Goal: Task Accomplishment & Management: Manage account settings

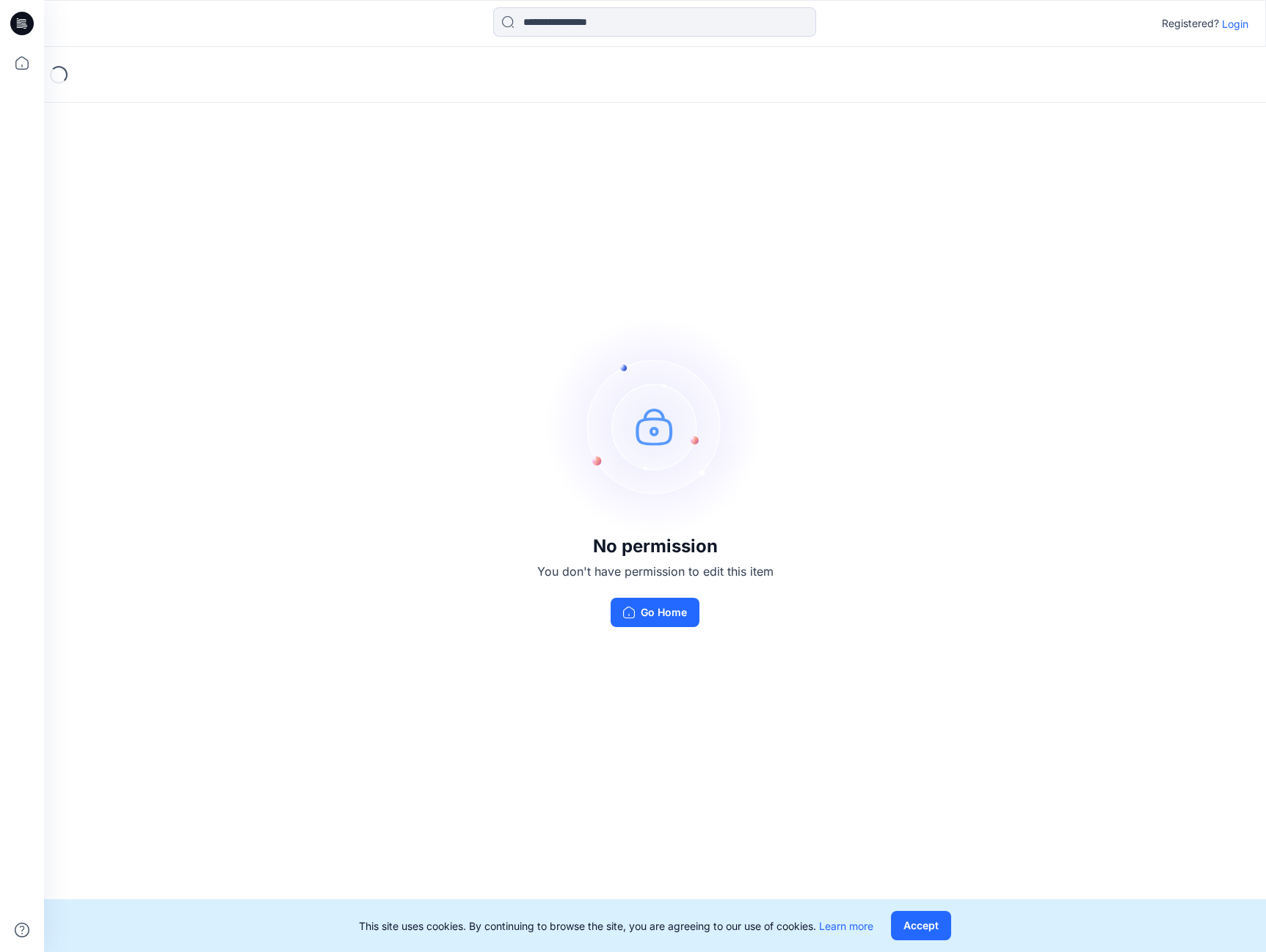
drag, startPoint x: 289, startPoint y: 73, endPoint x: 300, endPoint y: 77, distance: 11.7
click at [290, 73] on div "Loading..." at bounding box center [655, 74] width 1222 height 55
click at [922, 925] on button "Accept" at bounding box center [921, 926] width 60 height 29
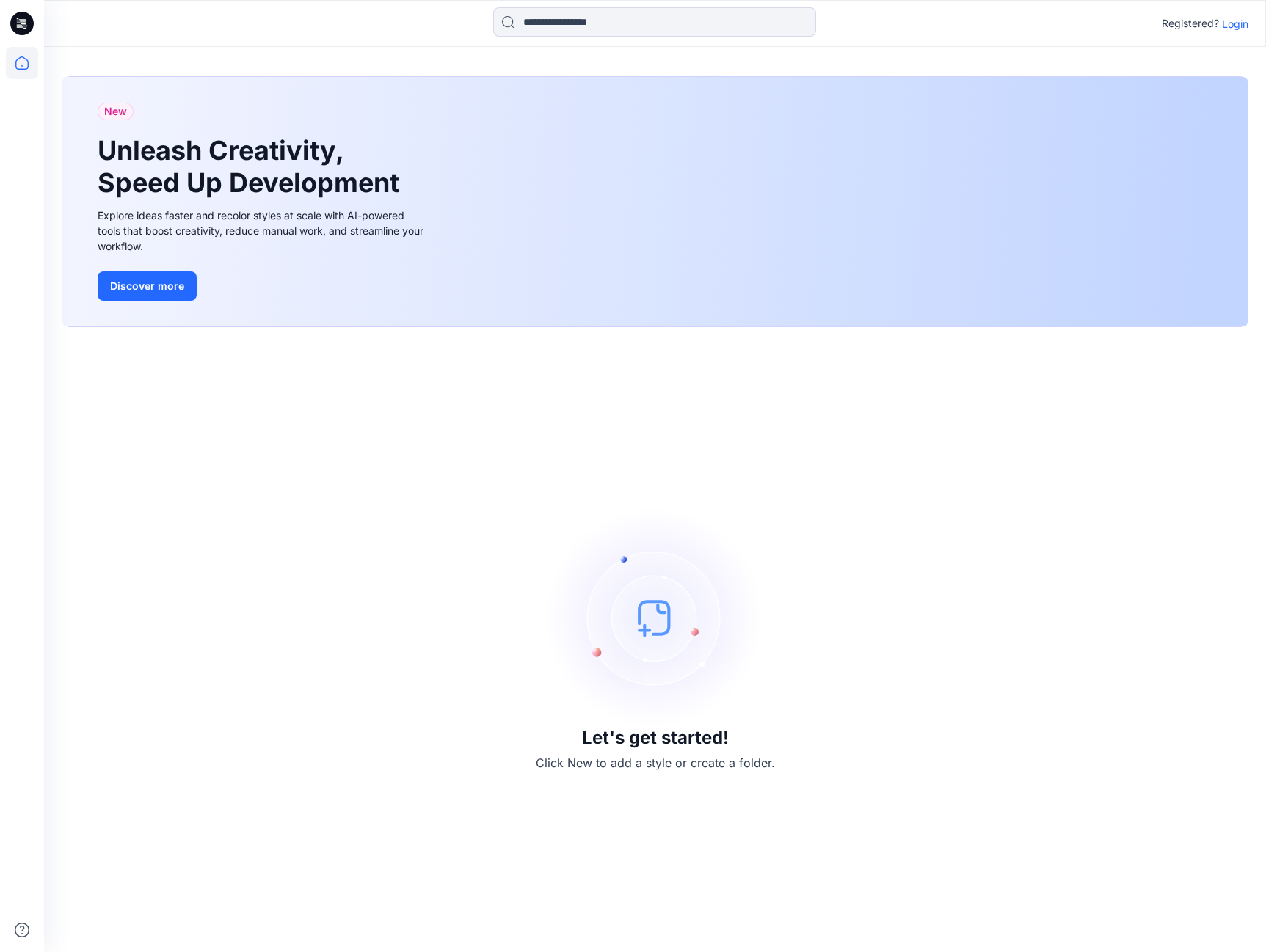
click at [1229, 18] on p "Login" at bounding box center [1235, 23] width 26 height 15
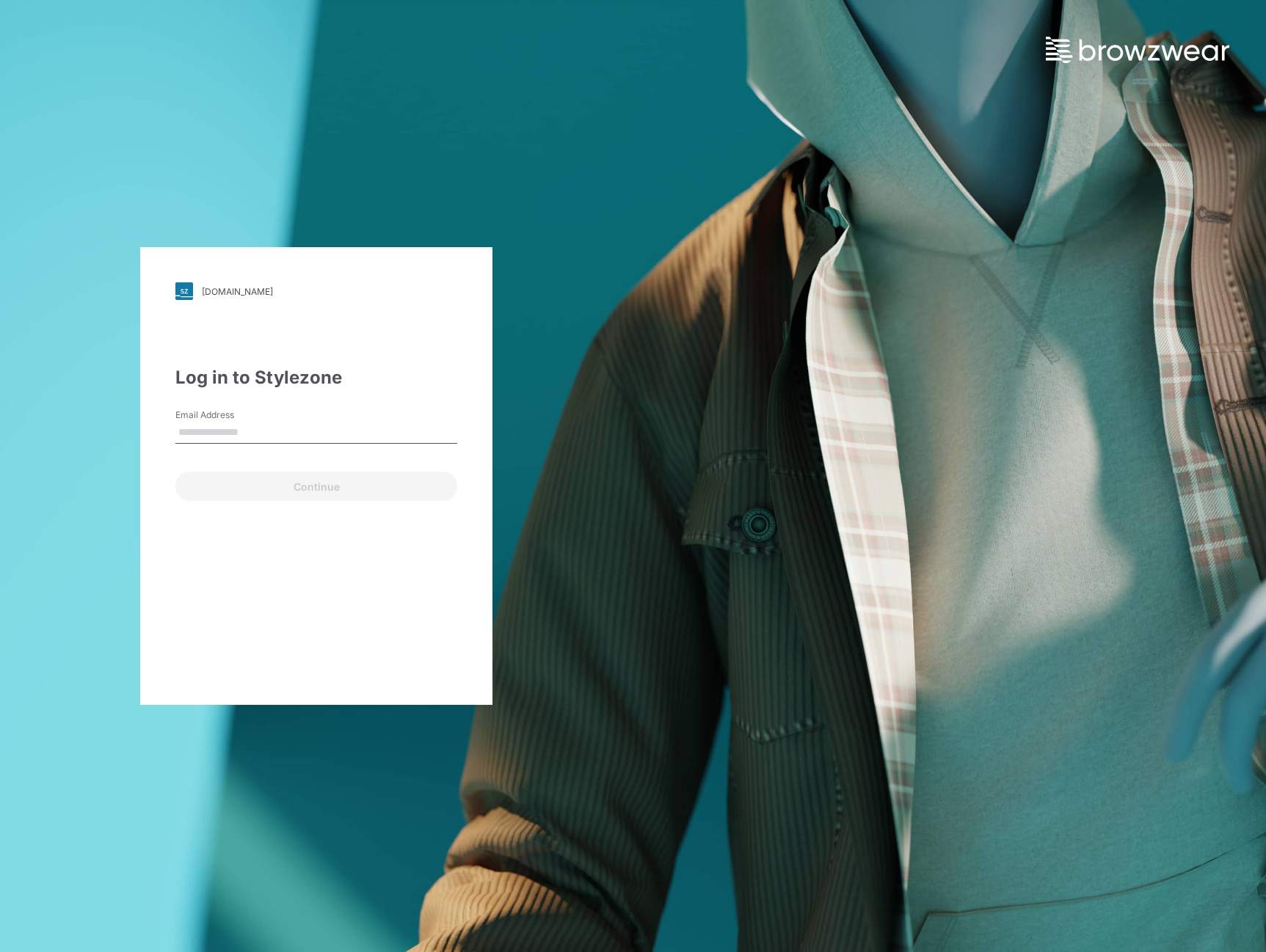
drag, startPoint x: 182, startPoint y: 430, endPoint x: 200, endPoint y: 428, distance: 18.1
click at [182, 429] on input "Email Address" at bounding box center [316, 432] width 282 height 22
type input "**********"
click at [326, 483] on button "Continue" at bounding box center [316, 486] width 282 height 29
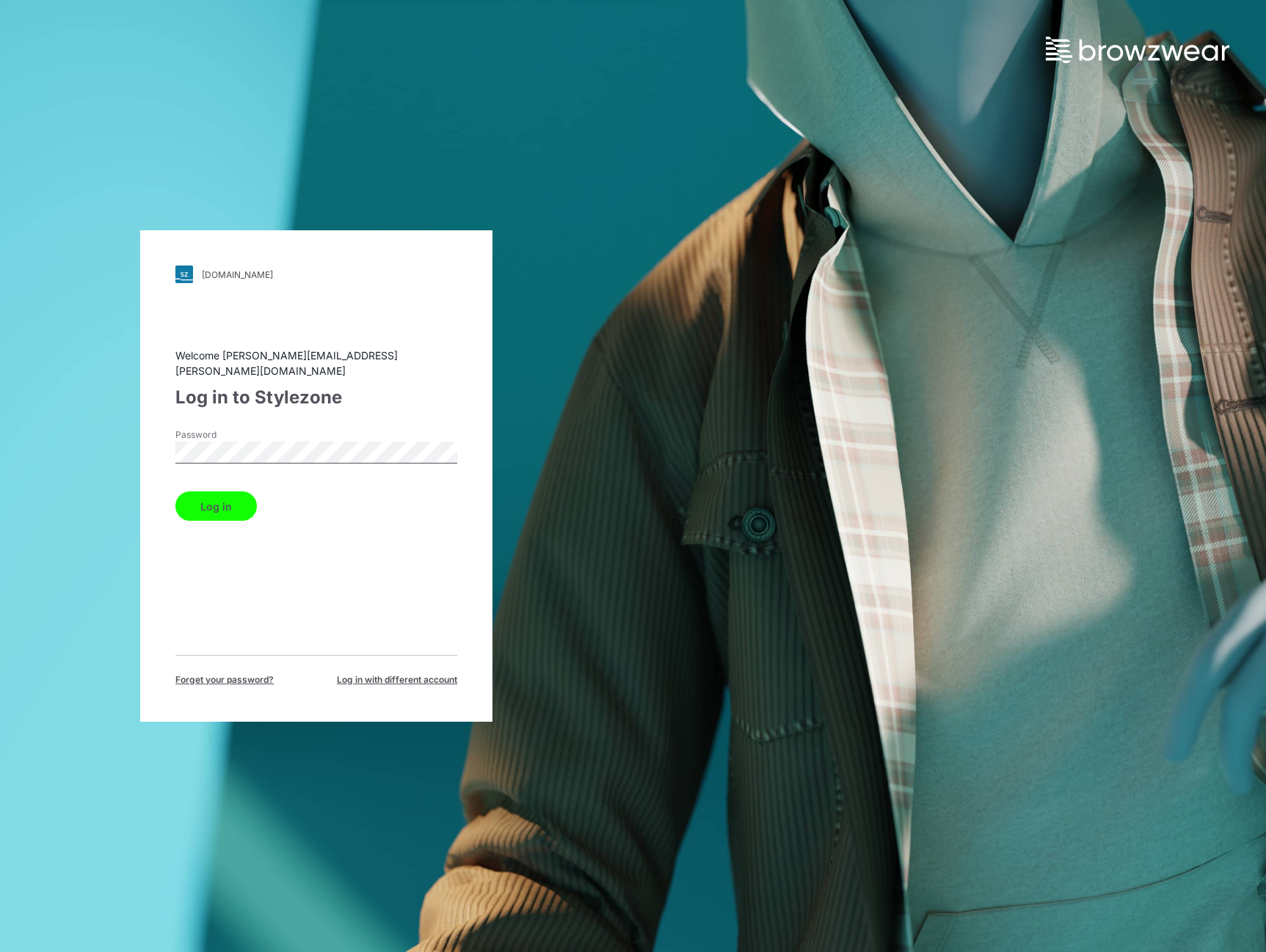
click at [189, 505] on button "Log in" at bounding box center [216, 506] width 81 height 29
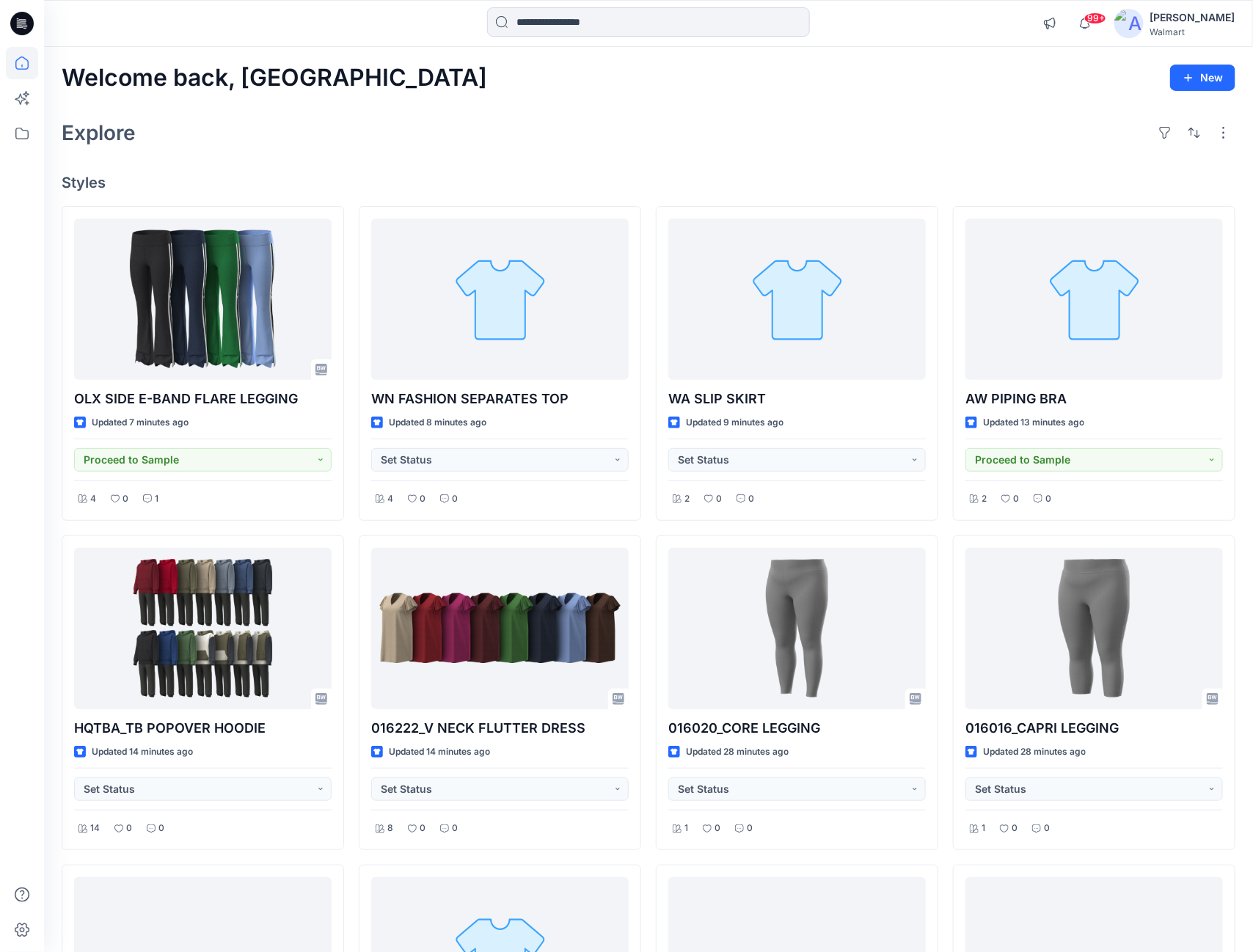
click at [1224, 11] on div "[PERSON_NAME]" at bounding box center [1191, 18] width 85 height 18
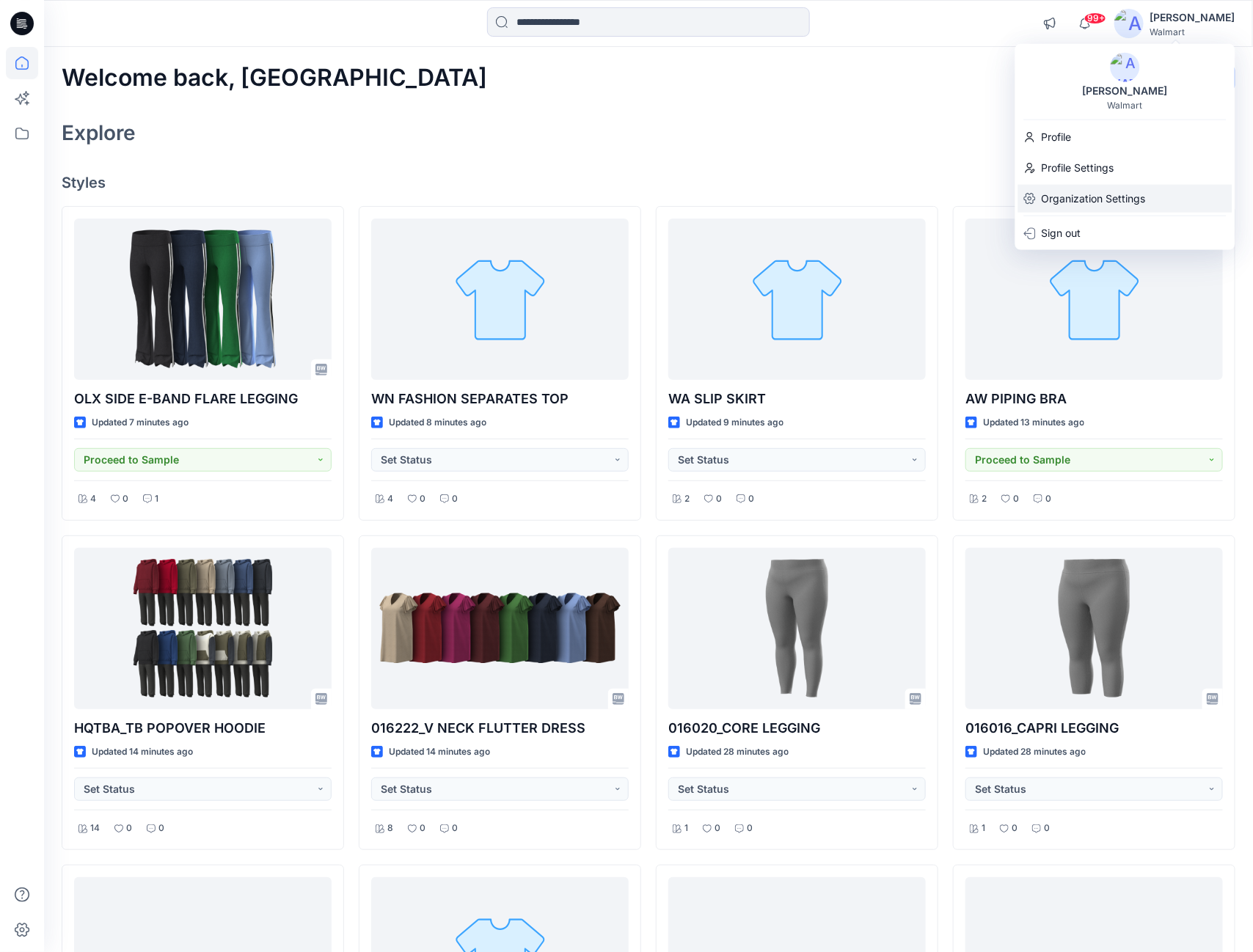
click at [1119, 197] on p "Organization Settings" at bounding box center [1094, 199] width 104 height 28
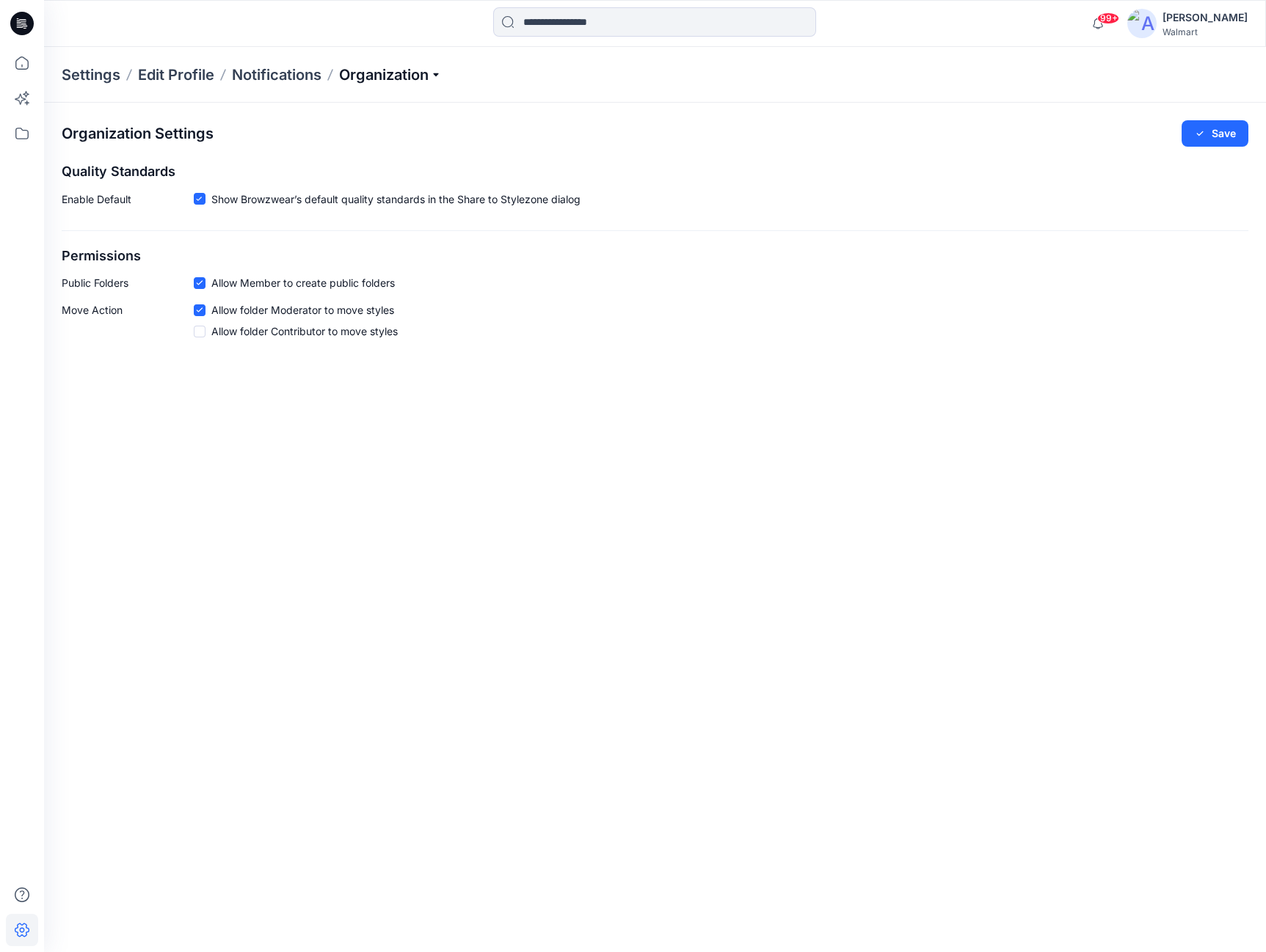
click at [437, 75] on p "Organization" at bounding box center [390, 74] width 103 height 20
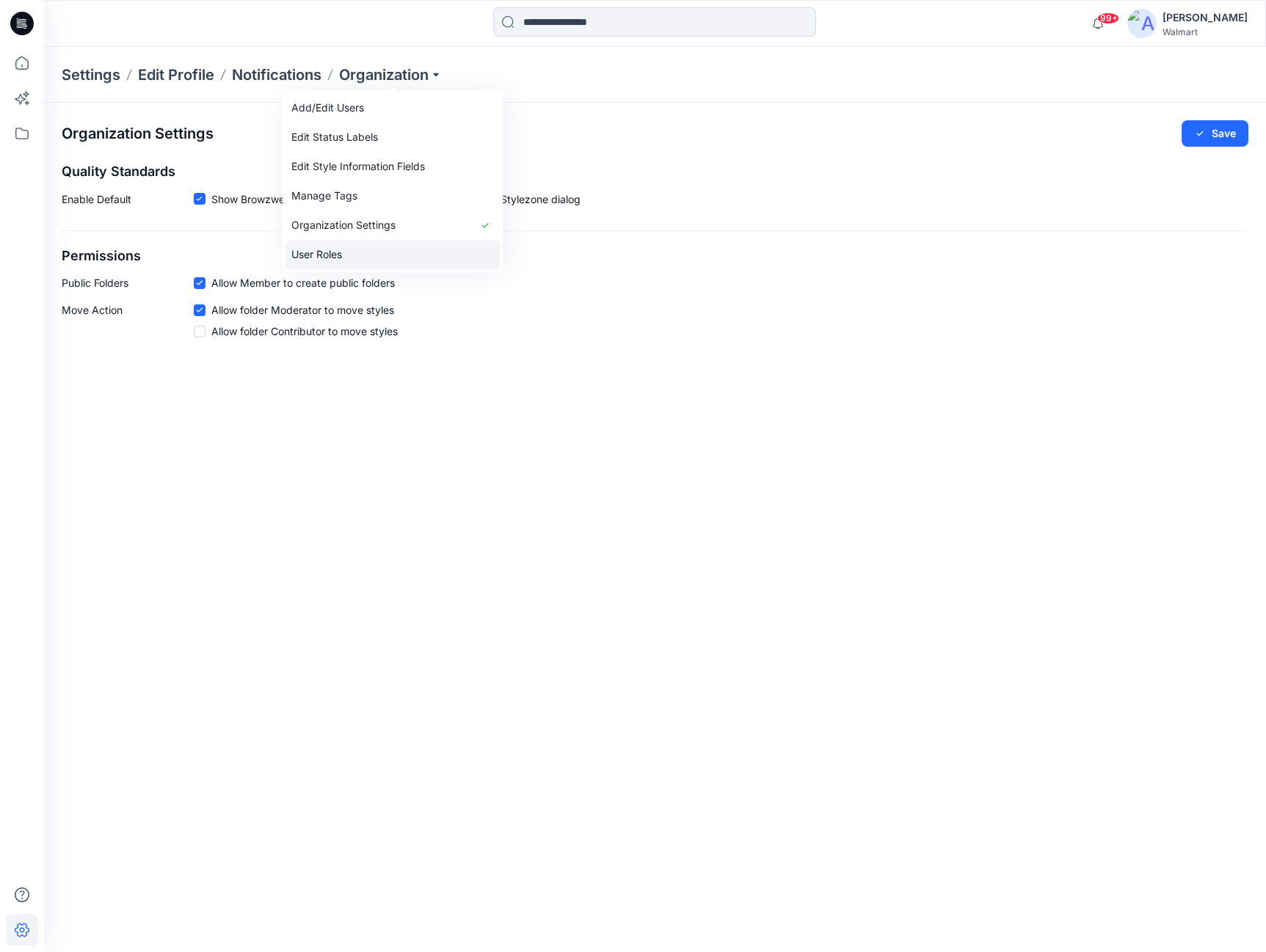
click at [375, 253] on link "User Roles" at bounding box center [392, 254] width 214 height 29
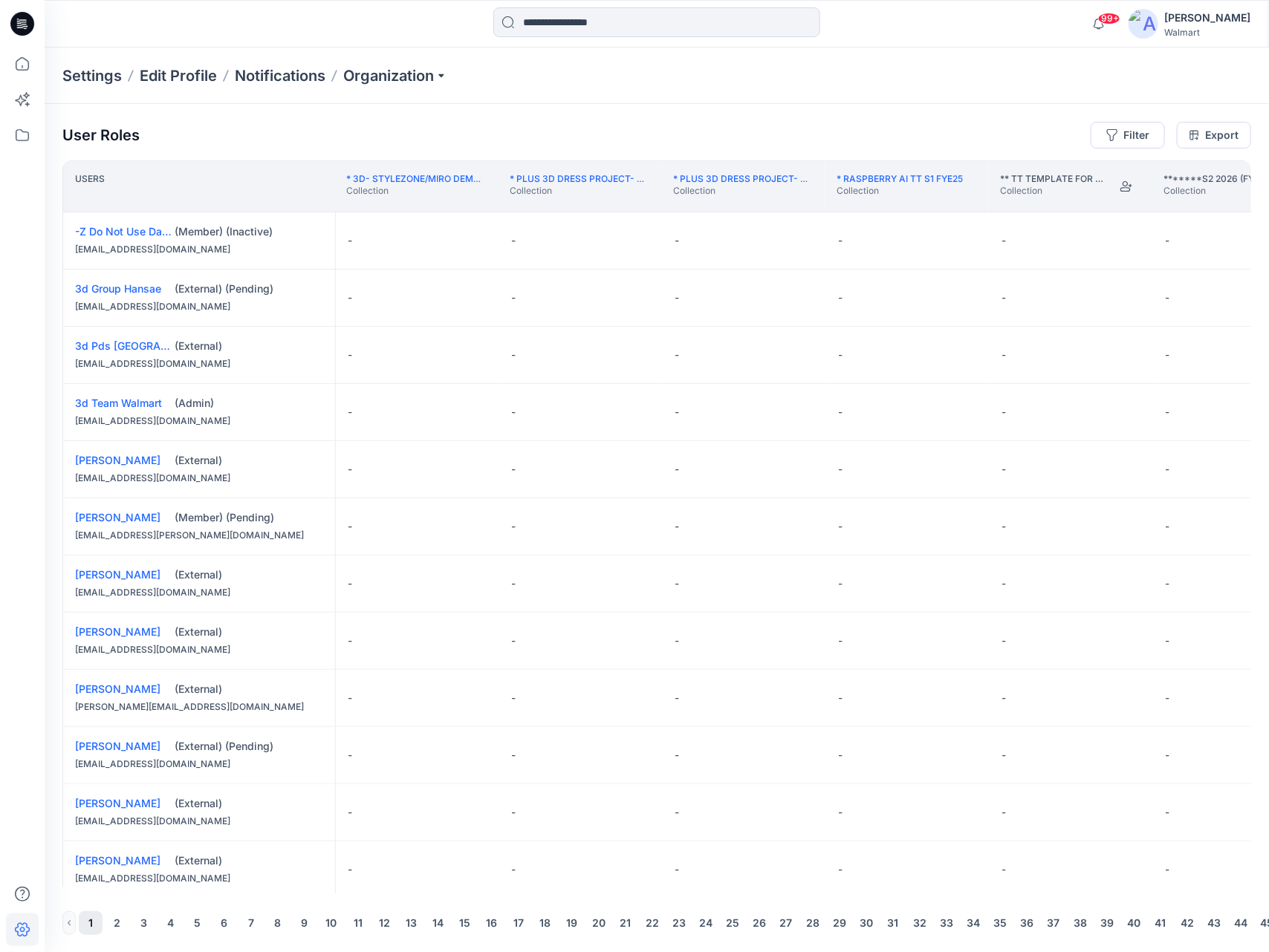
click at [1224, 202] on th "*******S2 2026 (FYE27) D26 TODDLER BOY Collection" at bounding box center [1232, 186] width 163 height 52
click at [1150, 140] on button "Filter" at bounding box center [1127, 135] width 74 height 27
click at [907, 176] on div at bounding box center [902, 174] width 153 height 19
click at [1024, 127] on div "User Roles Filter Filter folders... Filter users... Export" at bounding box center [656, 135] width 1189 height 27
click at [1226, 201] on th "*******S2 2026 (FYE27) D26 TODDLER BOY Collection" at bounding box center [1232, 186] width 163 height 52
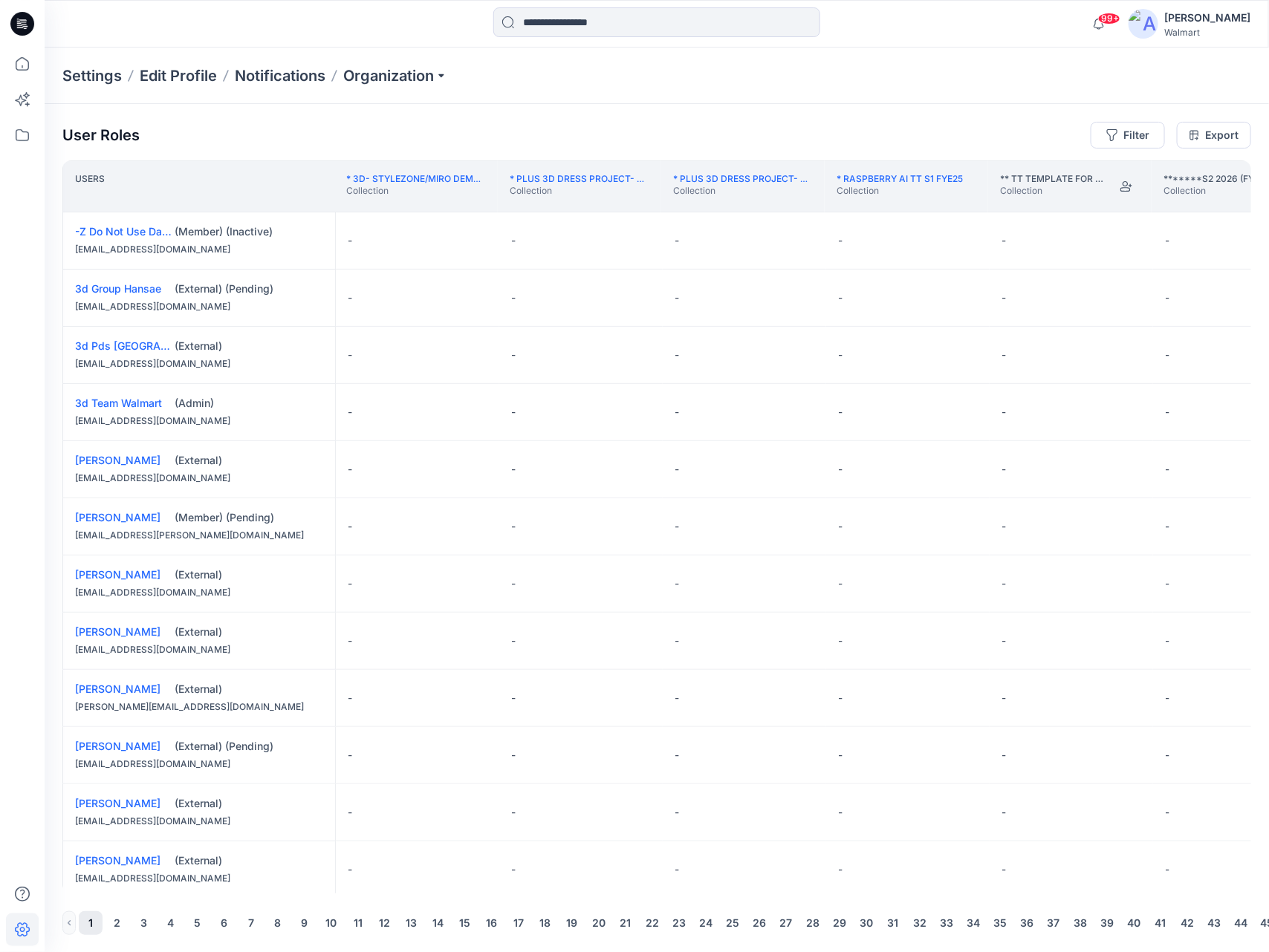
click at [1212, 204] on th "*******S2 2026 (FYE27) D26 TODDLER BOY Collection" at bounding box center [1232, 186] width 163 height 52
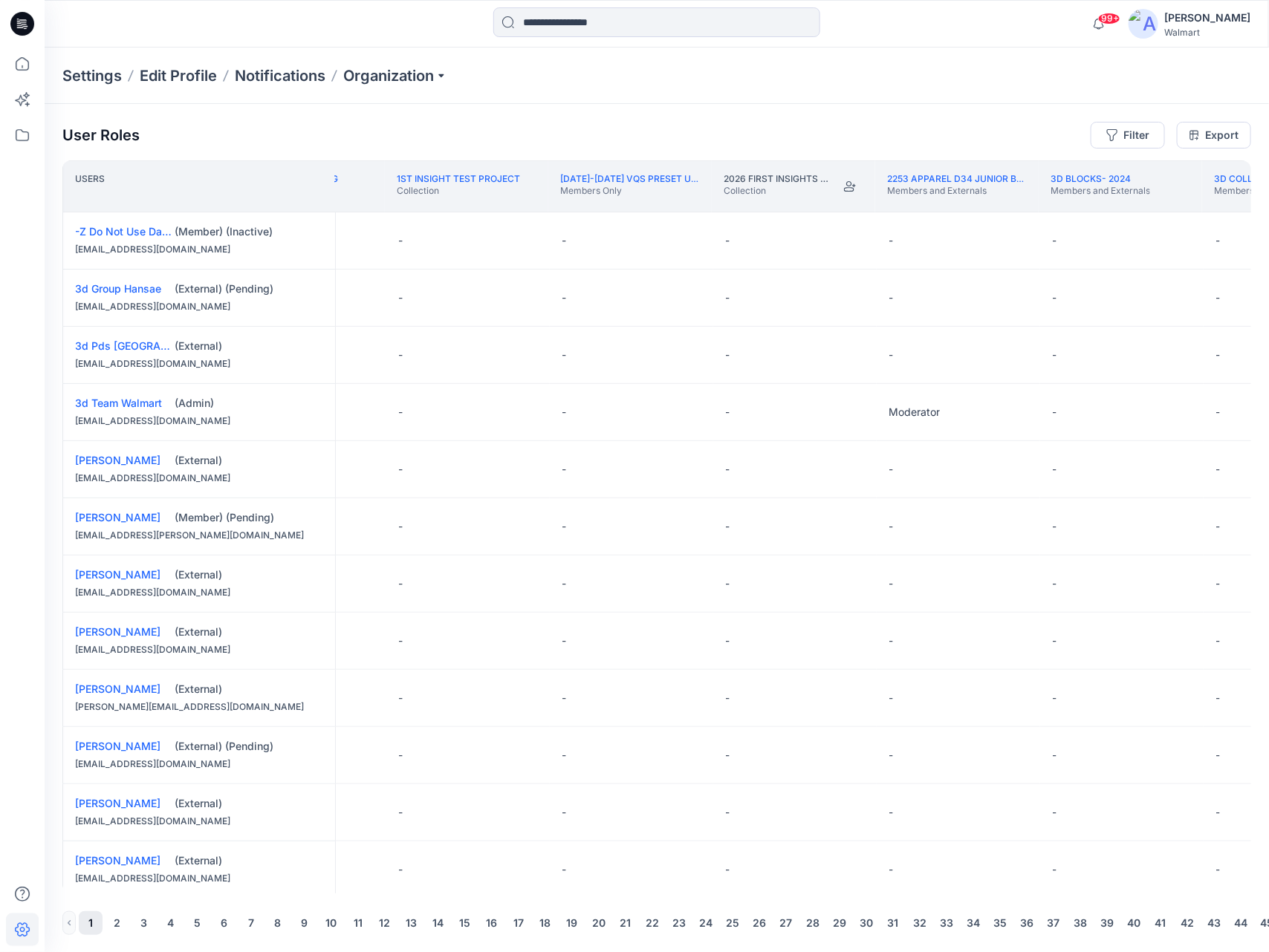
scroll to position [0, 7500]
click at [750, 32] on input at bounding box center [656, 21] width 327 height 29
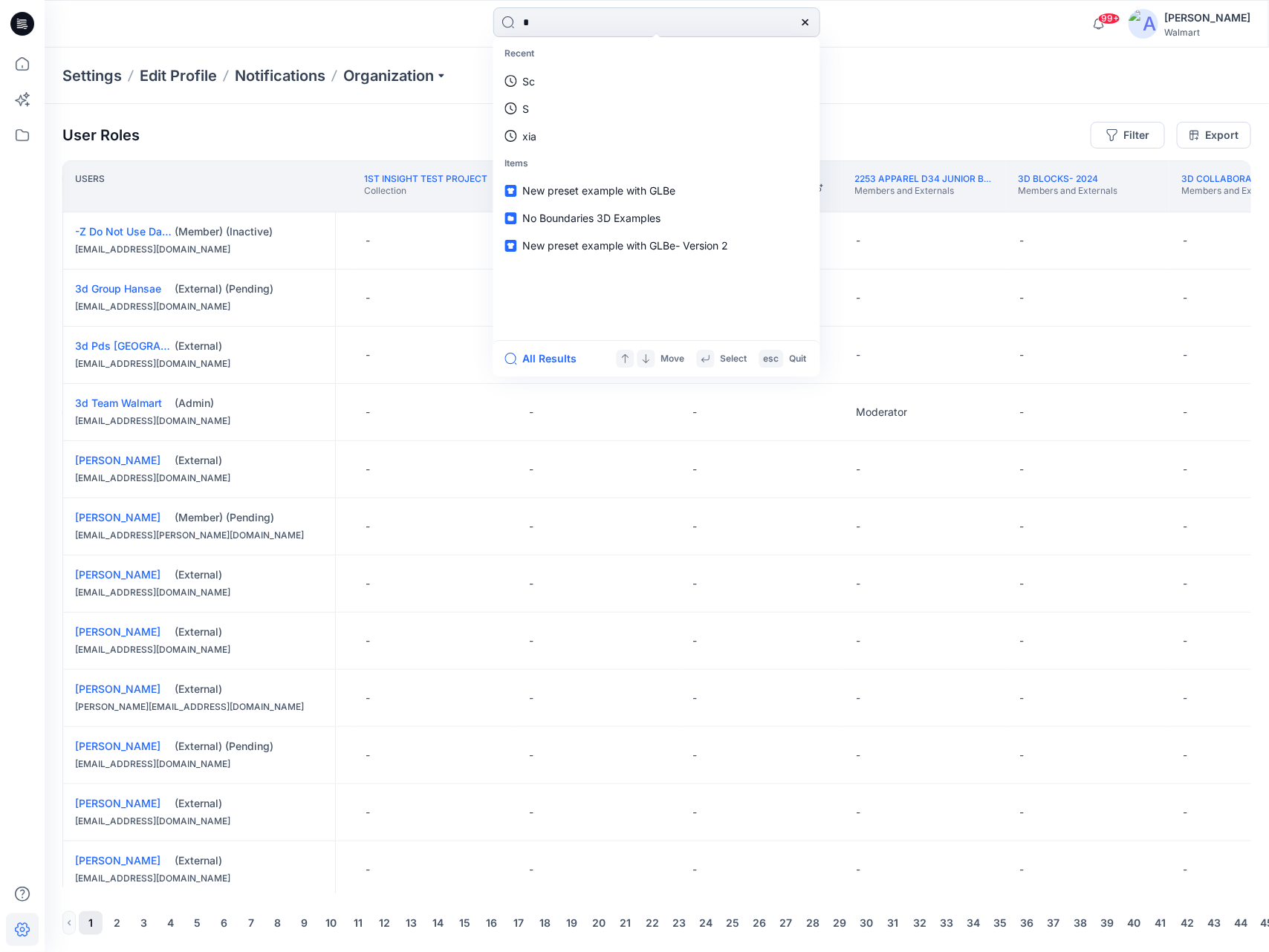
type input "**"
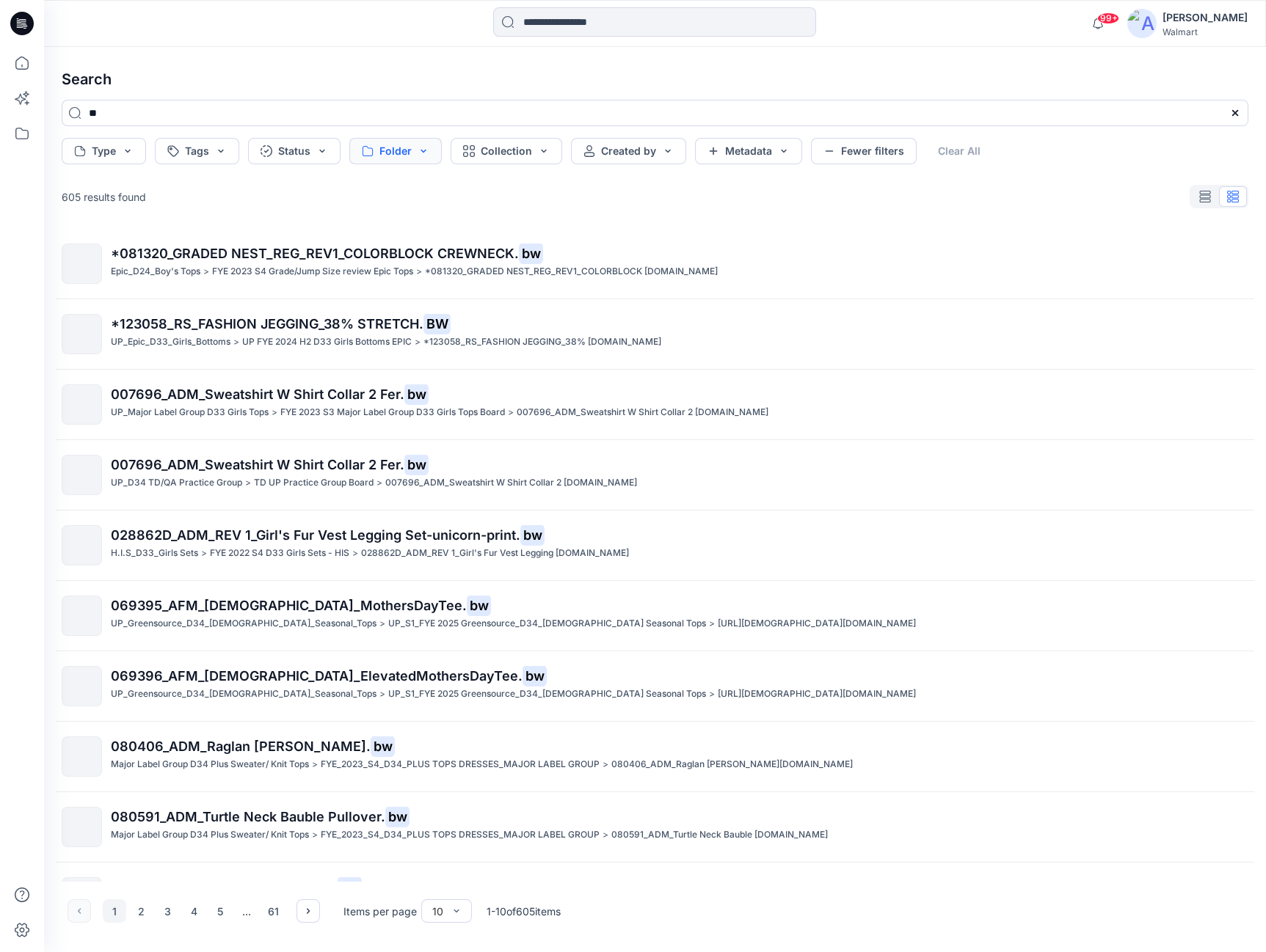
click at [428, 151] on button "Folder" at bounding box center [395, 151] width 93 height 26
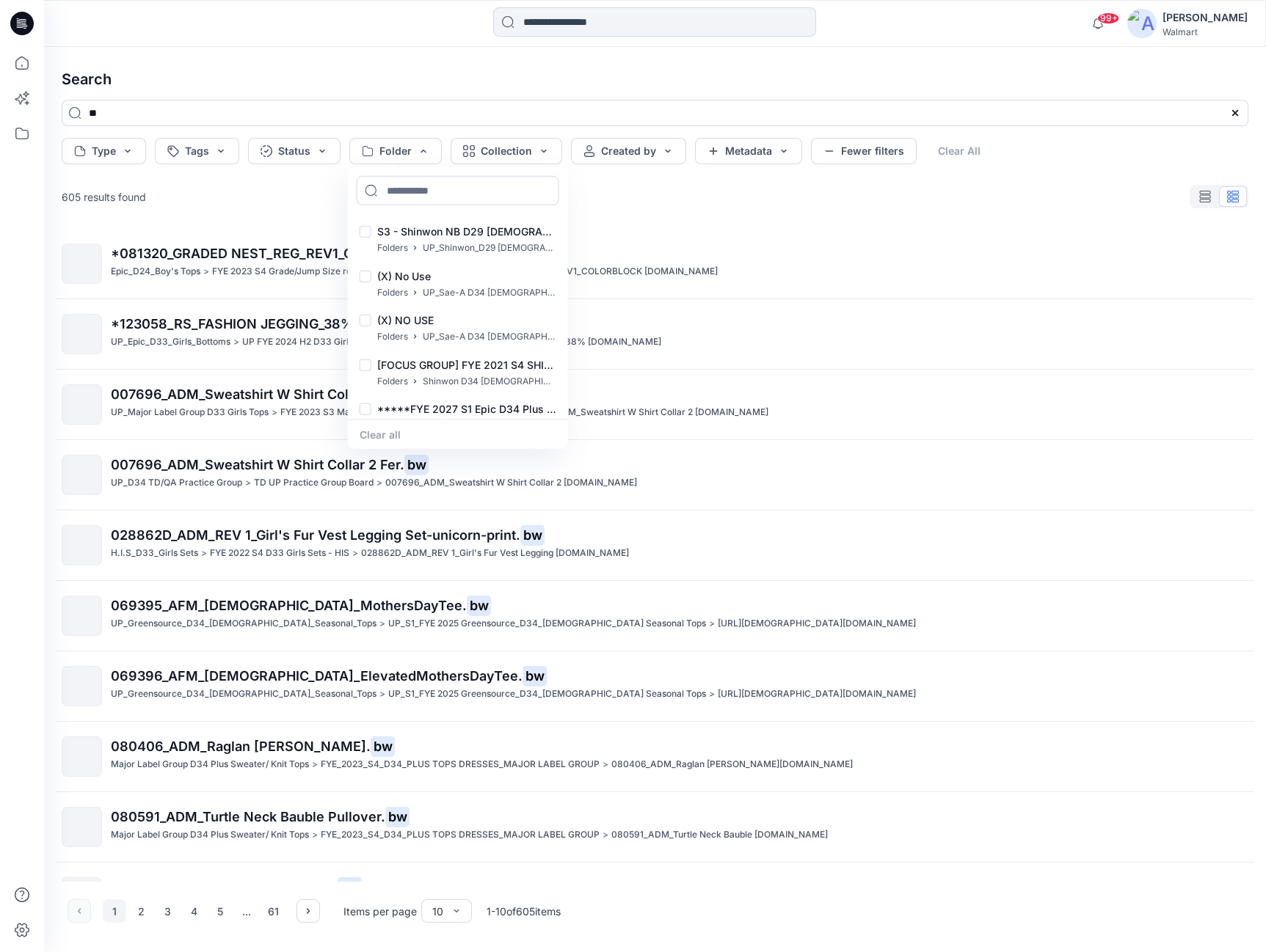
click at [463, 73] on h4 "Search" at bounding box center [655, 79] width 1210 height 41
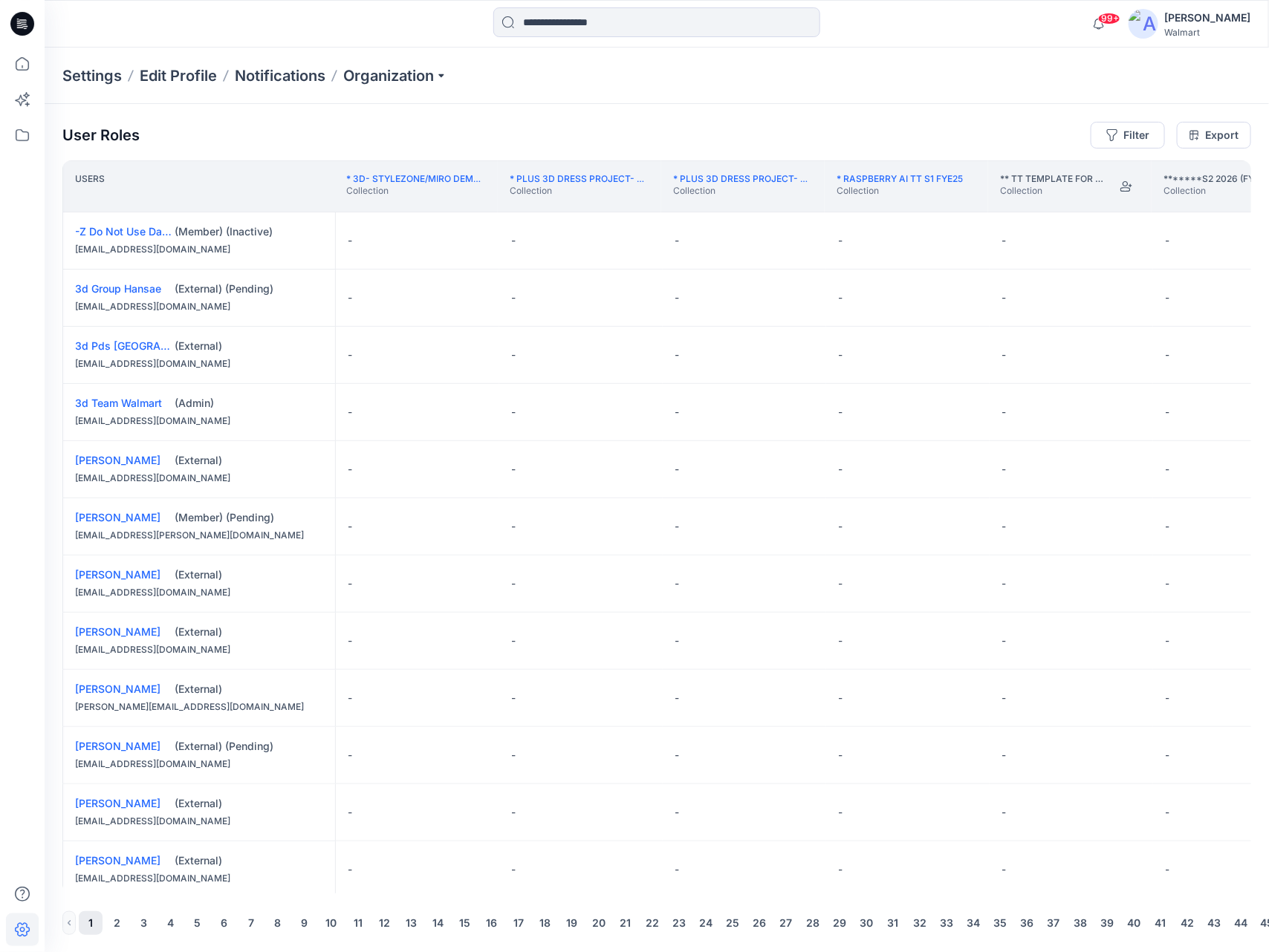
click at [1192, 204] on th "*******S2 2026 (FYE27) D26 TODDLER BOY Collection" at bounding box center [1232, 186] width 163 height 52
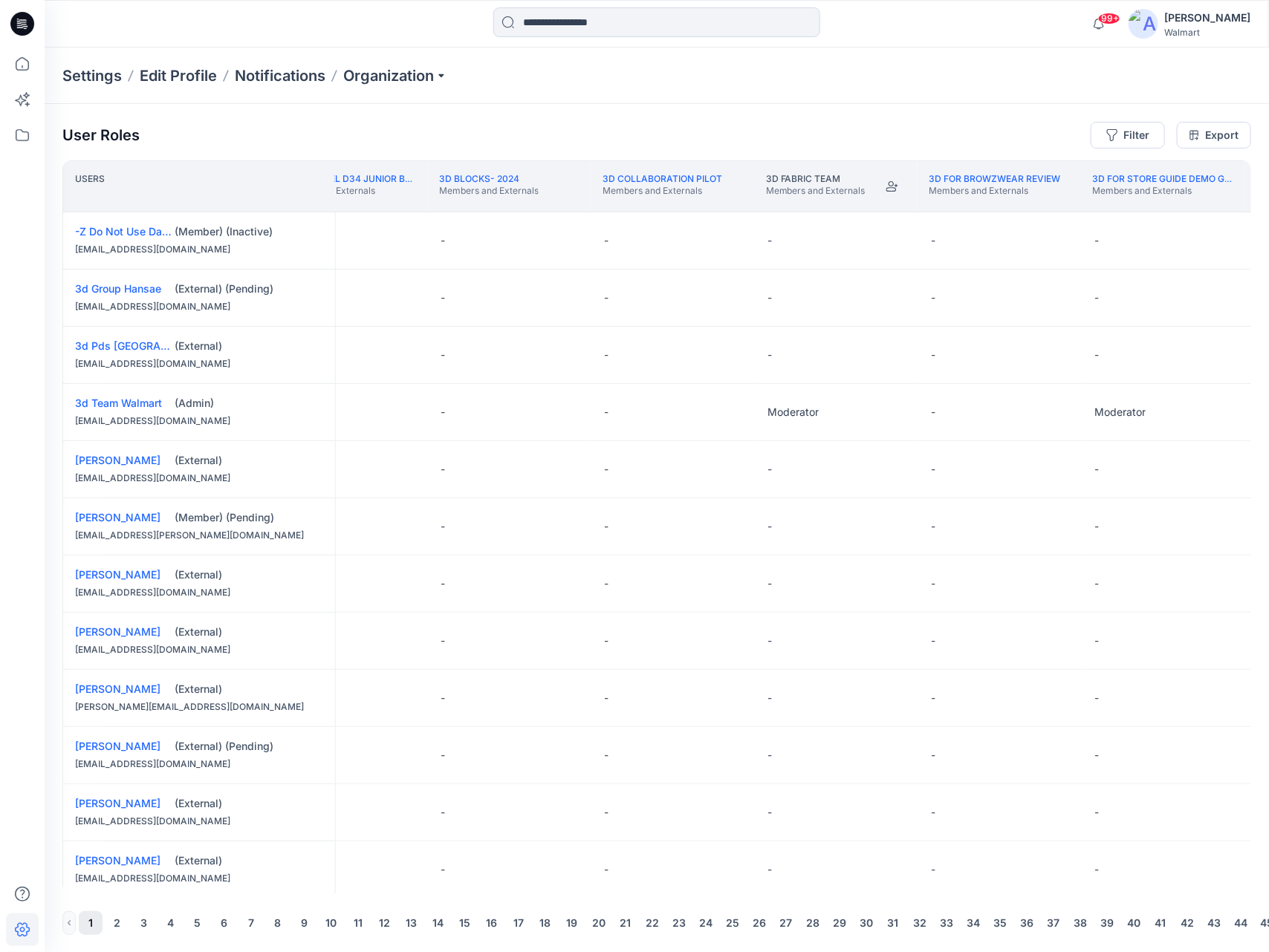
scroll to position [0, 8119]
click at [1222, 200] on th "3D for Visual Merchandising Members Only" at bounding box center [1284, 186] width 163 height 52
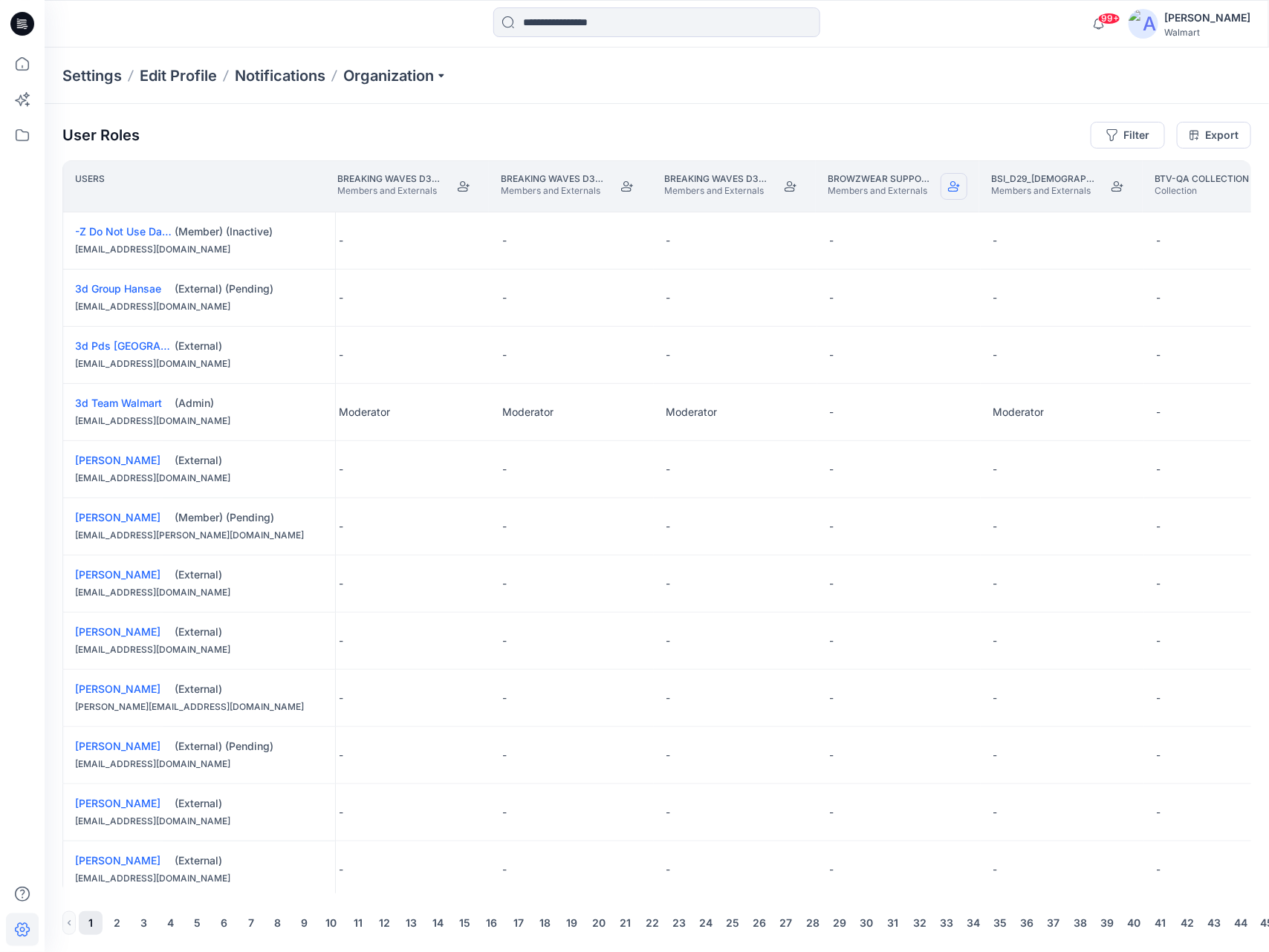
click at [952, 185] on icon "Join" at bounding box center [953, 185] width 12 height 12
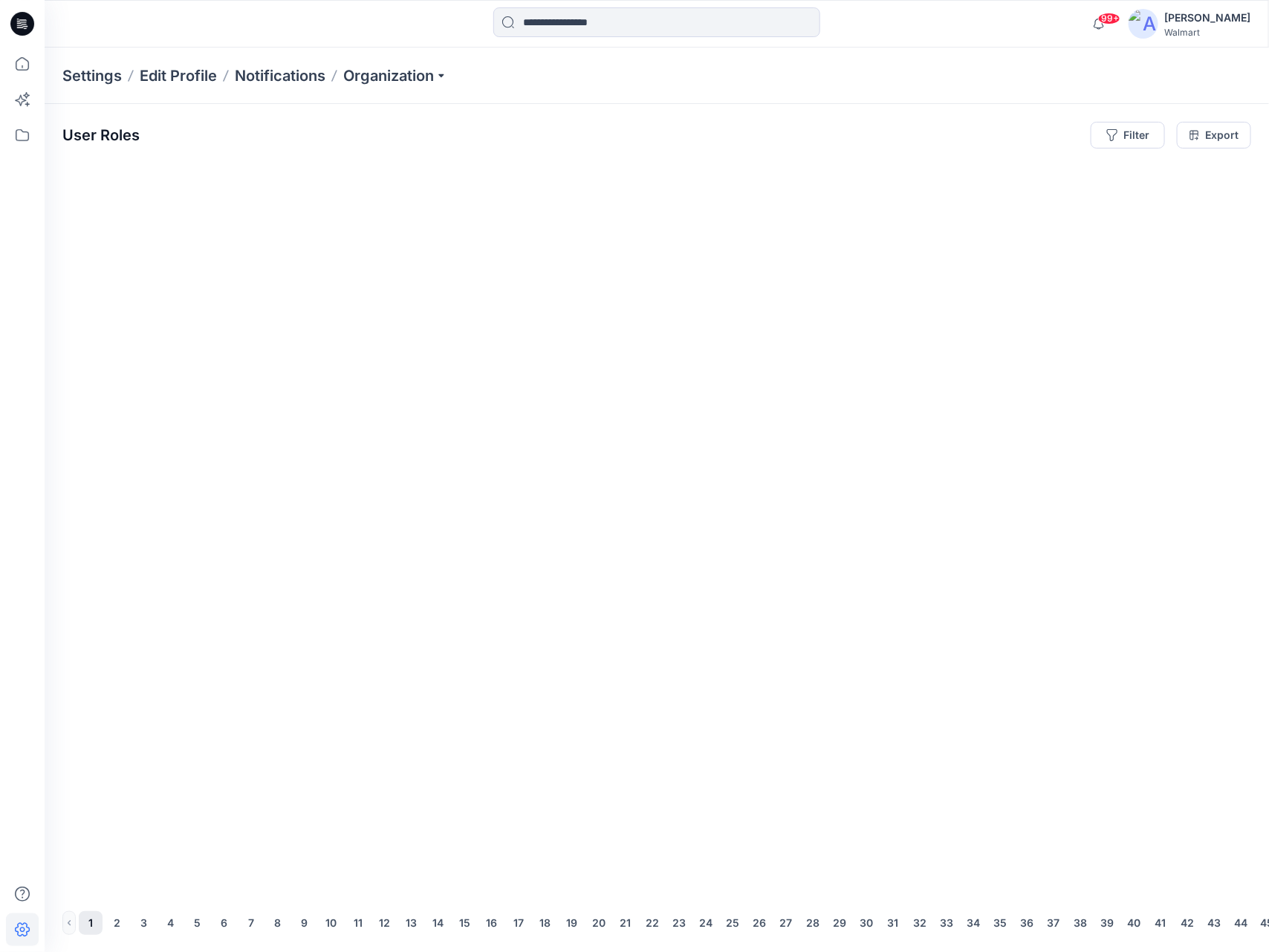
scroll to position [0, 37432]
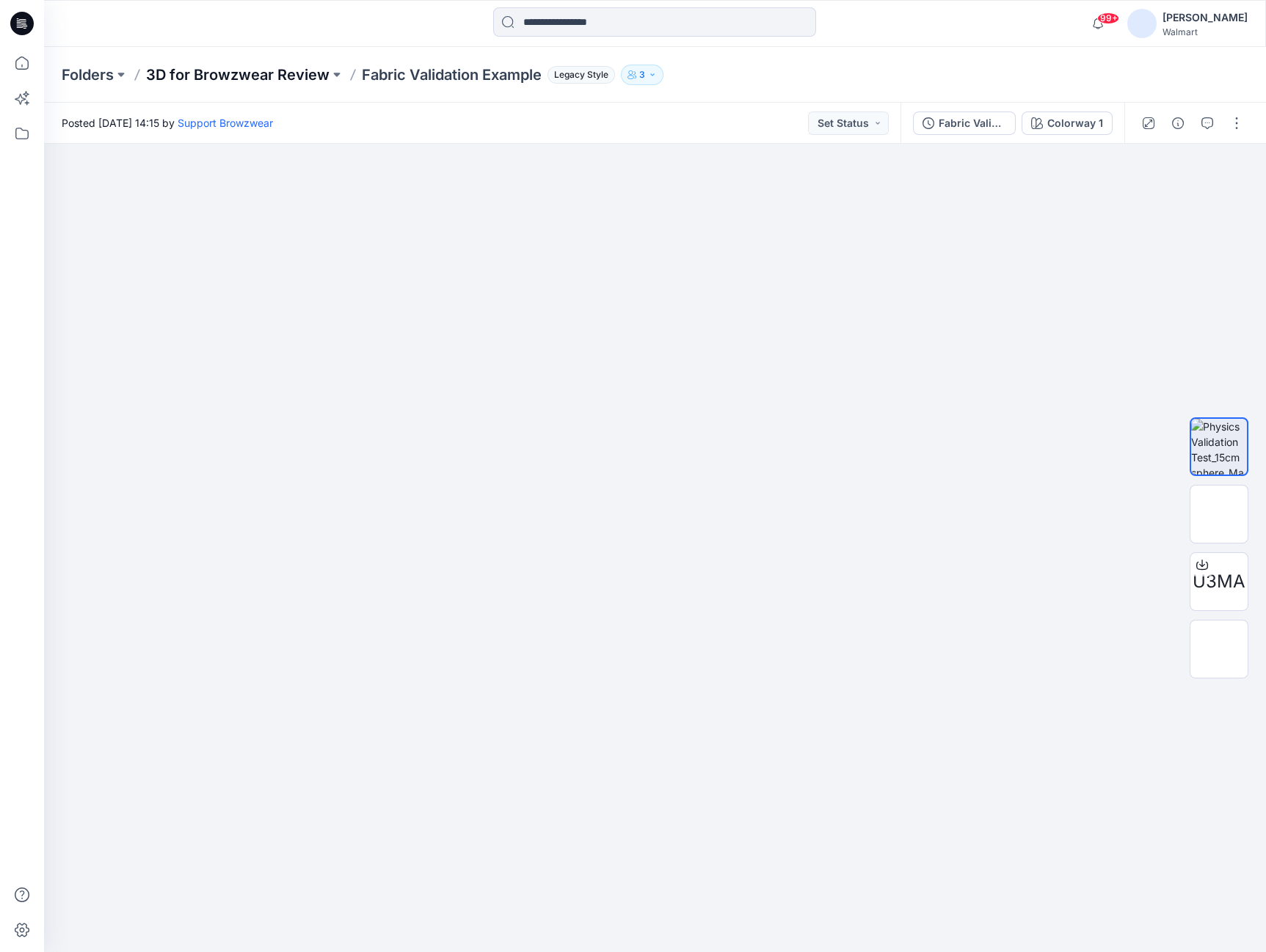
click at [322, 72] on p "3D for Browzwear Review" at bounding box center [238, 74] width 183 height 20
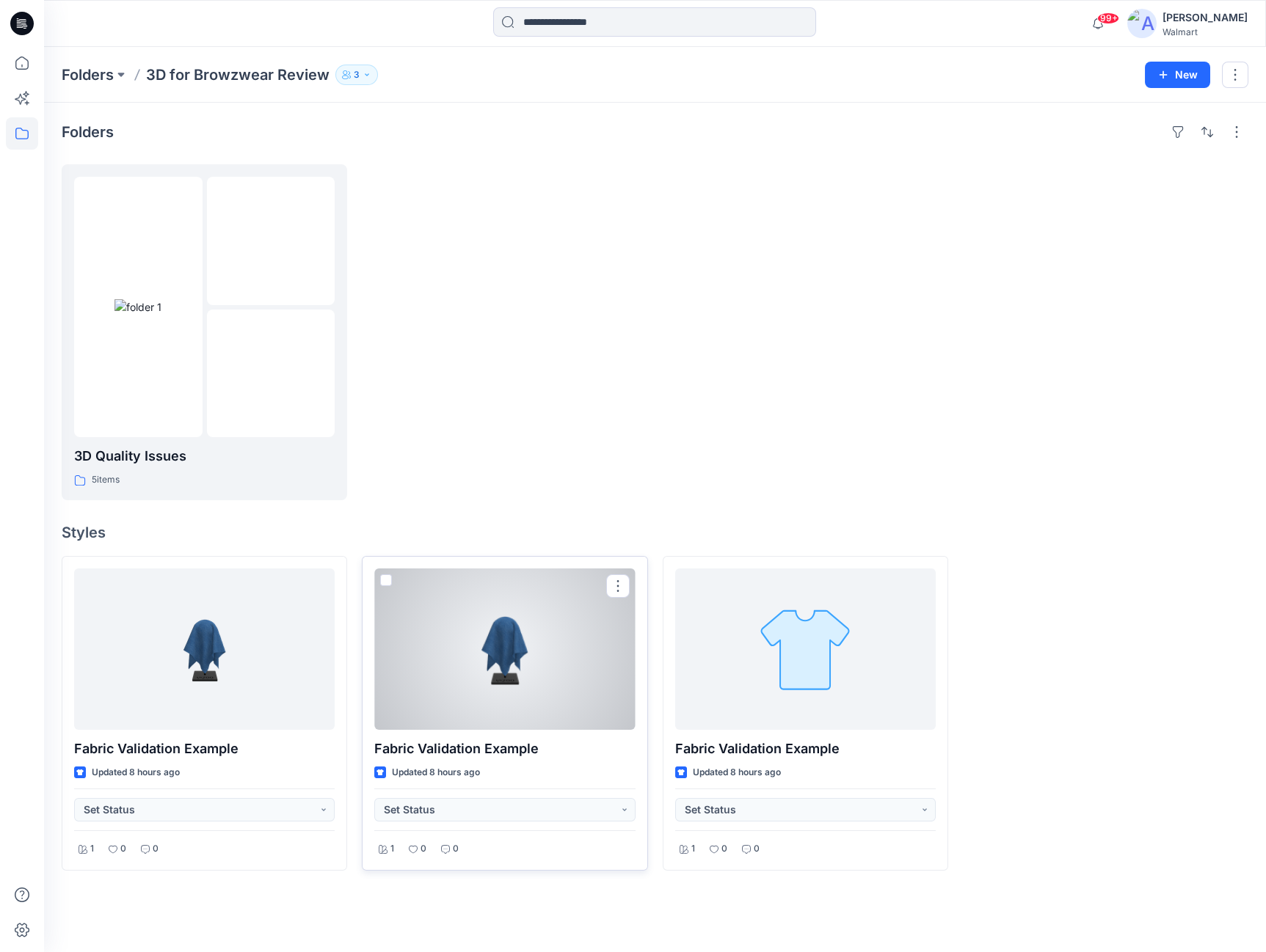
click at [499, 678] on div at bounding box center [505, 649] width 261 height 161
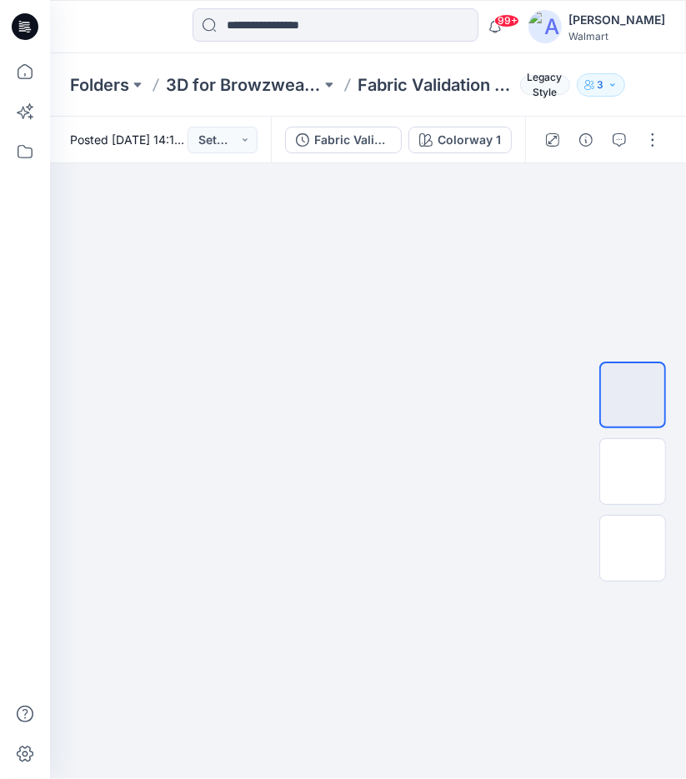
drag, startPoint x: 924, startPoint y: 0, endPoint x: 126, endPoint y: 35, distance: 798.8
click at [126, 35] on div at bounding box center [121, 26] width 142 height 37
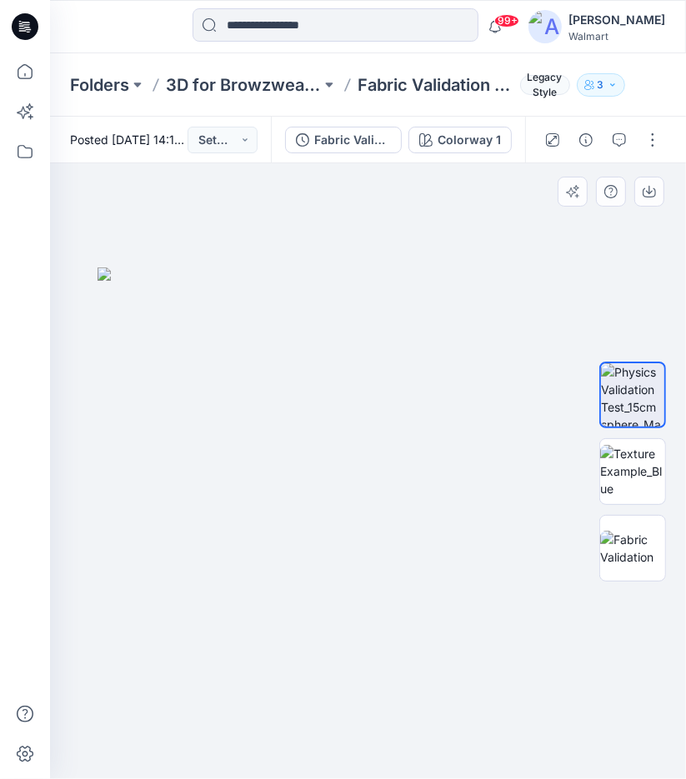
click at [683, 776] on div at bounding box center [368, 471] width 636 height 616
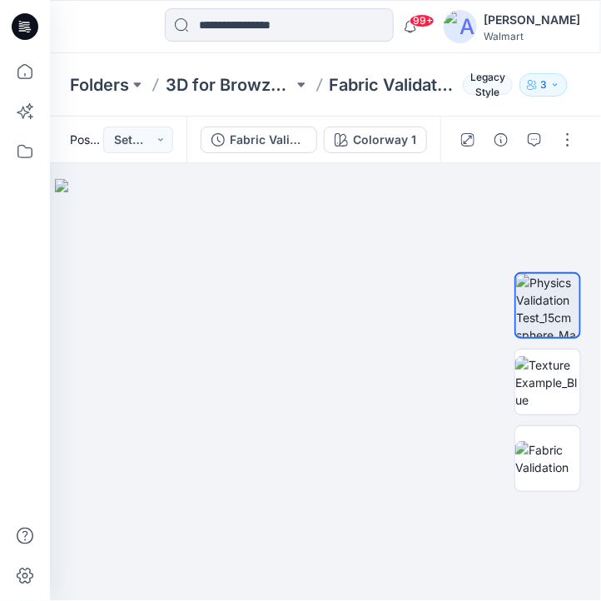
drag, startPoint x: 581, startPoint y: 1, endPoint x: 93, endPoint y: 32, distance: 488.3
click at [93, 32] on div at bounding box center [107, 26] width 115 height 37
click at [337, 389] on img at bounding box center [325, 390] width 541 height 422
click at [526, 367] on img at bounding box center [548, 383] width 65 height 52
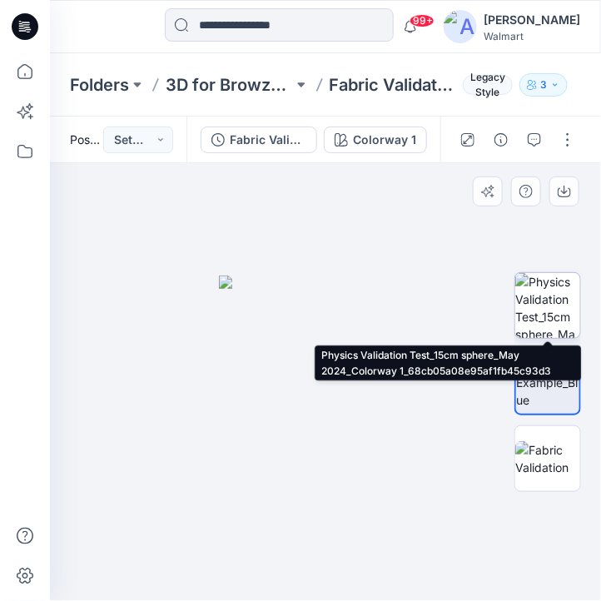
click at [569, 301] on img at bounding box center [548, 305] width 65 height 65
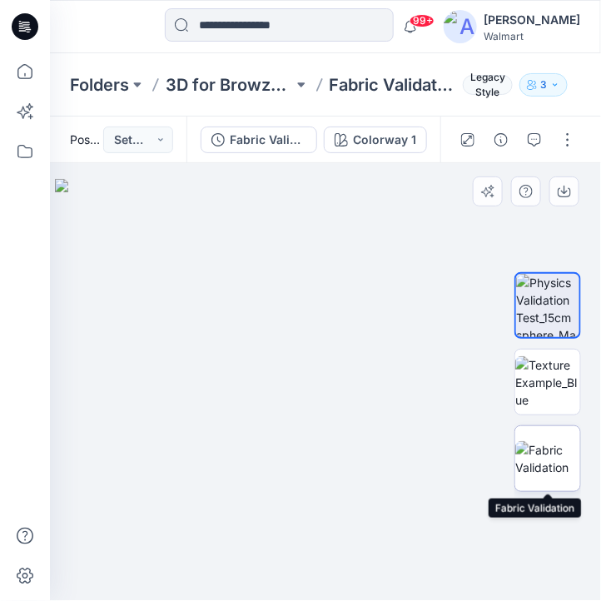
click at [568, 465] on img at bounding box center [548, 458] width 65 height 35
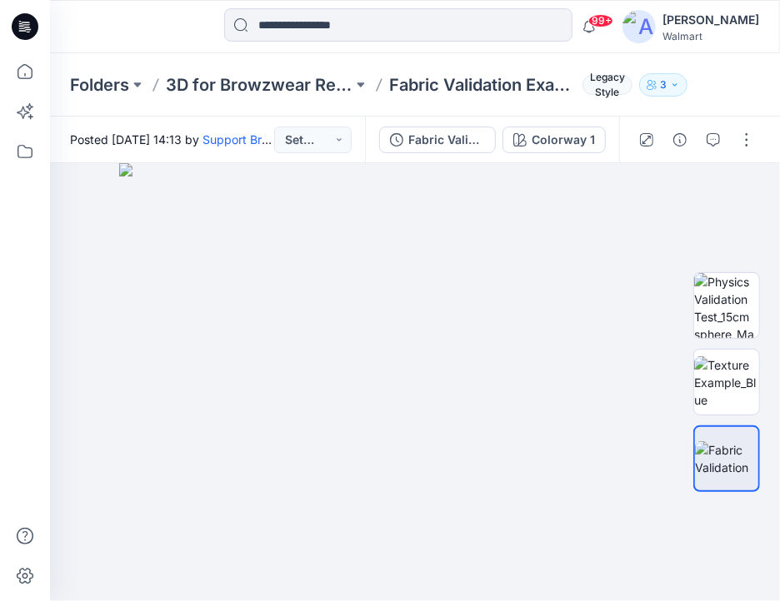
click at [122, 17] on div at bounding box center [137, 26] width 174 height 37
click at [681, 83] on button "3" at bounding box center [663, 84] width 48 height 23
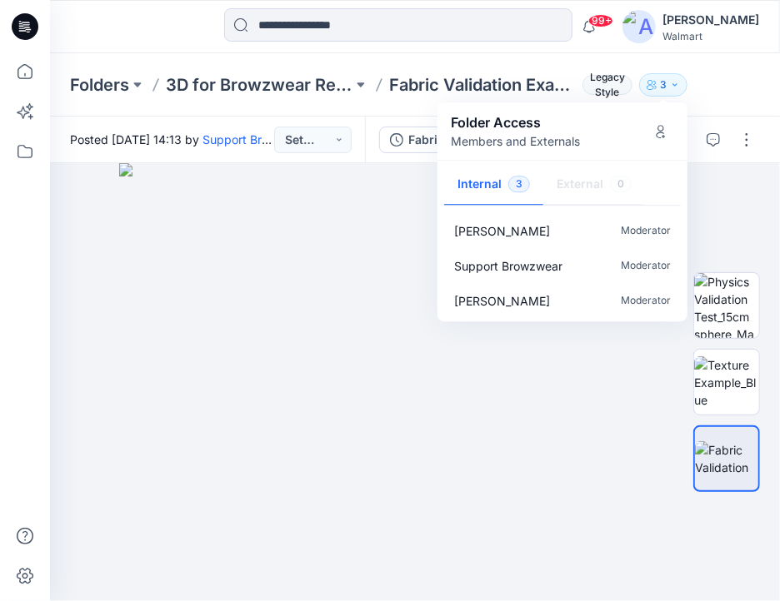
click at [742, 93] on div "Folders 3D for Browzwear Review Fabric Validation Example Legacy Style 3 Folder…" at bounding box center [415, 84] width 730 height 63
